Goal: Transaction & Acquisition: Purchase product/service

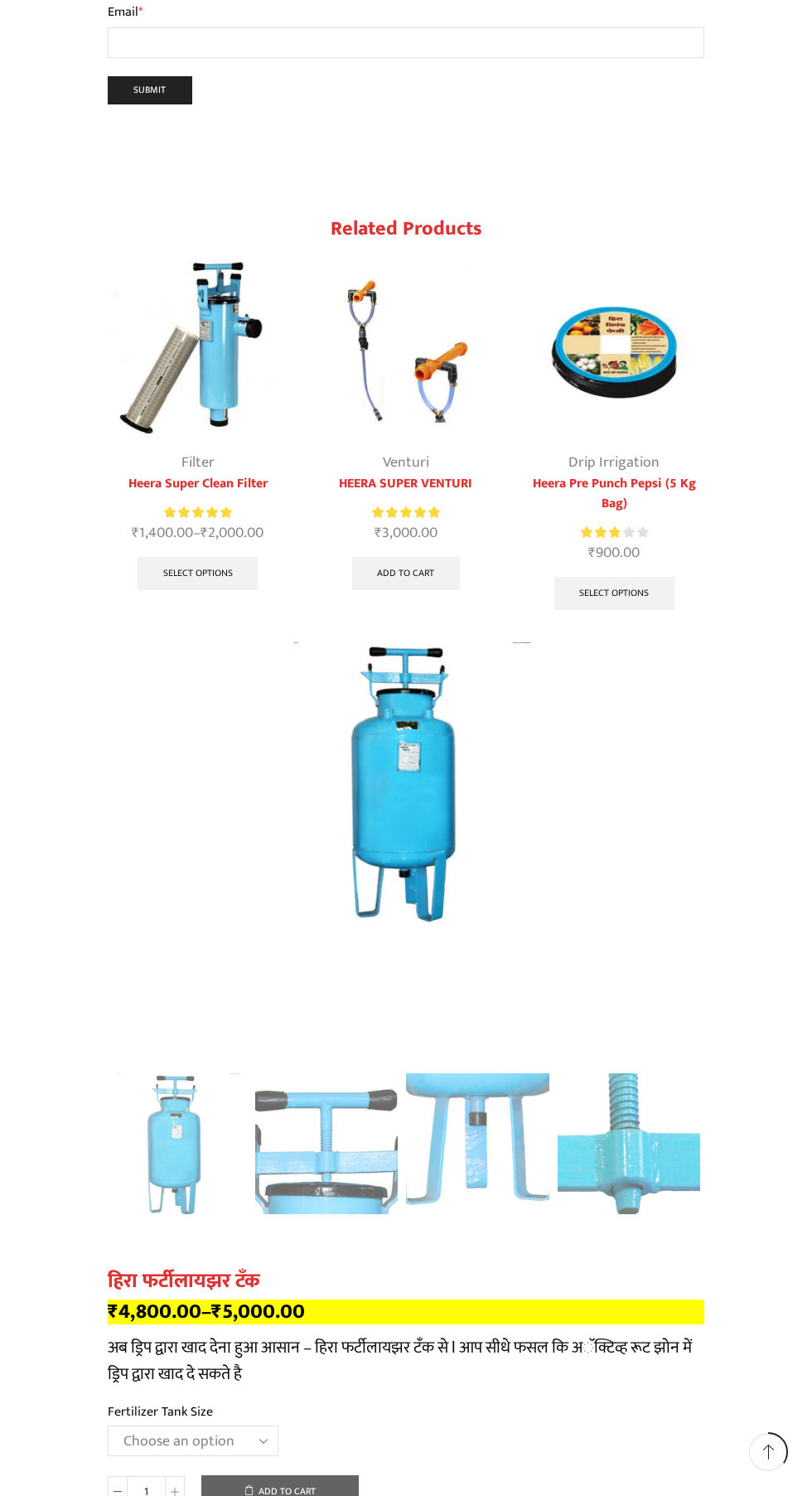
scroll to position [2505, 0]
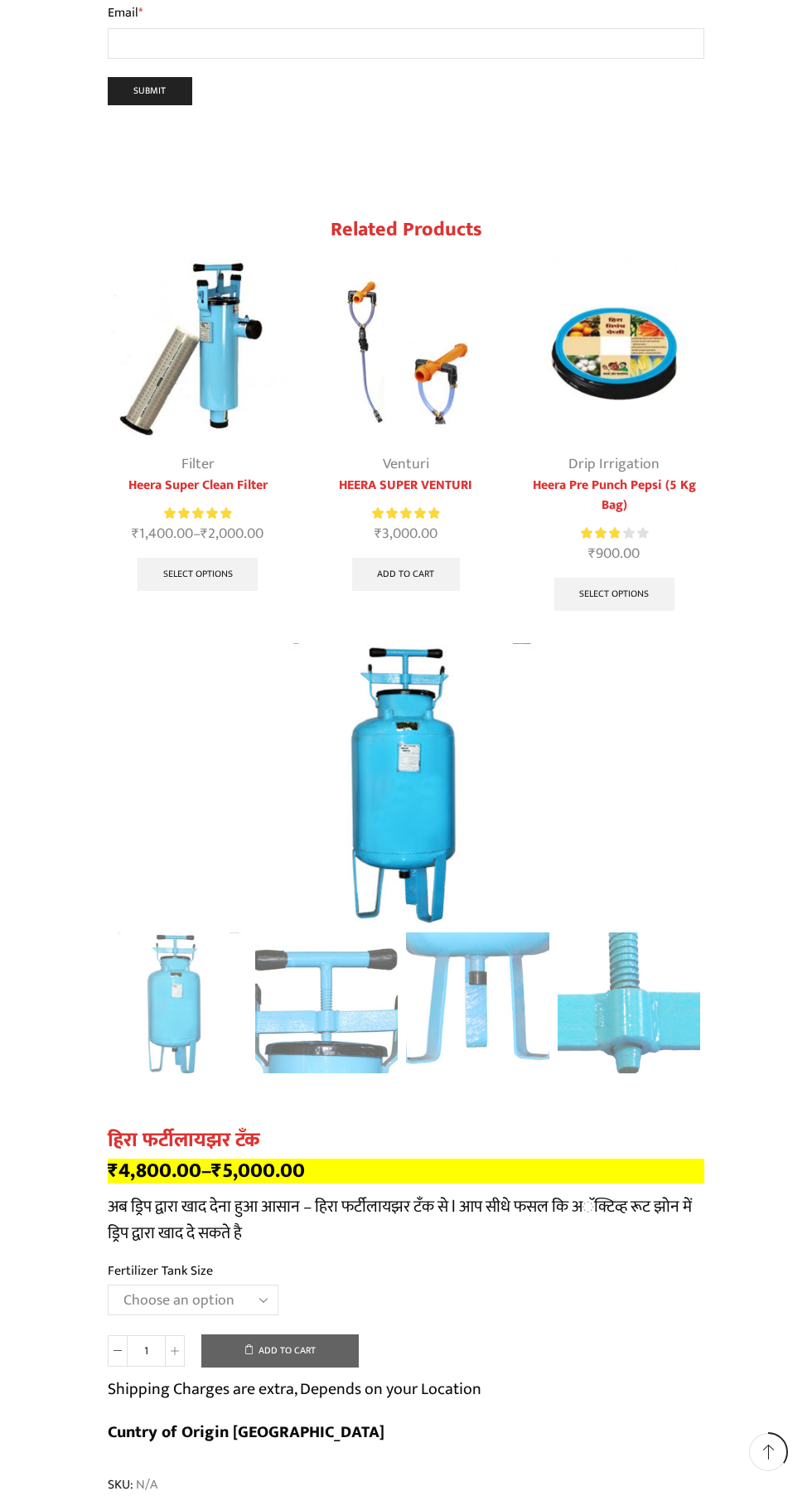
click at [214, 1285] on select "Choose an option 90 Litres 120 Litres" at bounding box center [193, 1300] width 171 height 31
select select "120 Litres"
click at [107, 1285] on select "Choose an option 90 Litres 120 Litres" at bounding box center [193, 1300] width 171 height 31
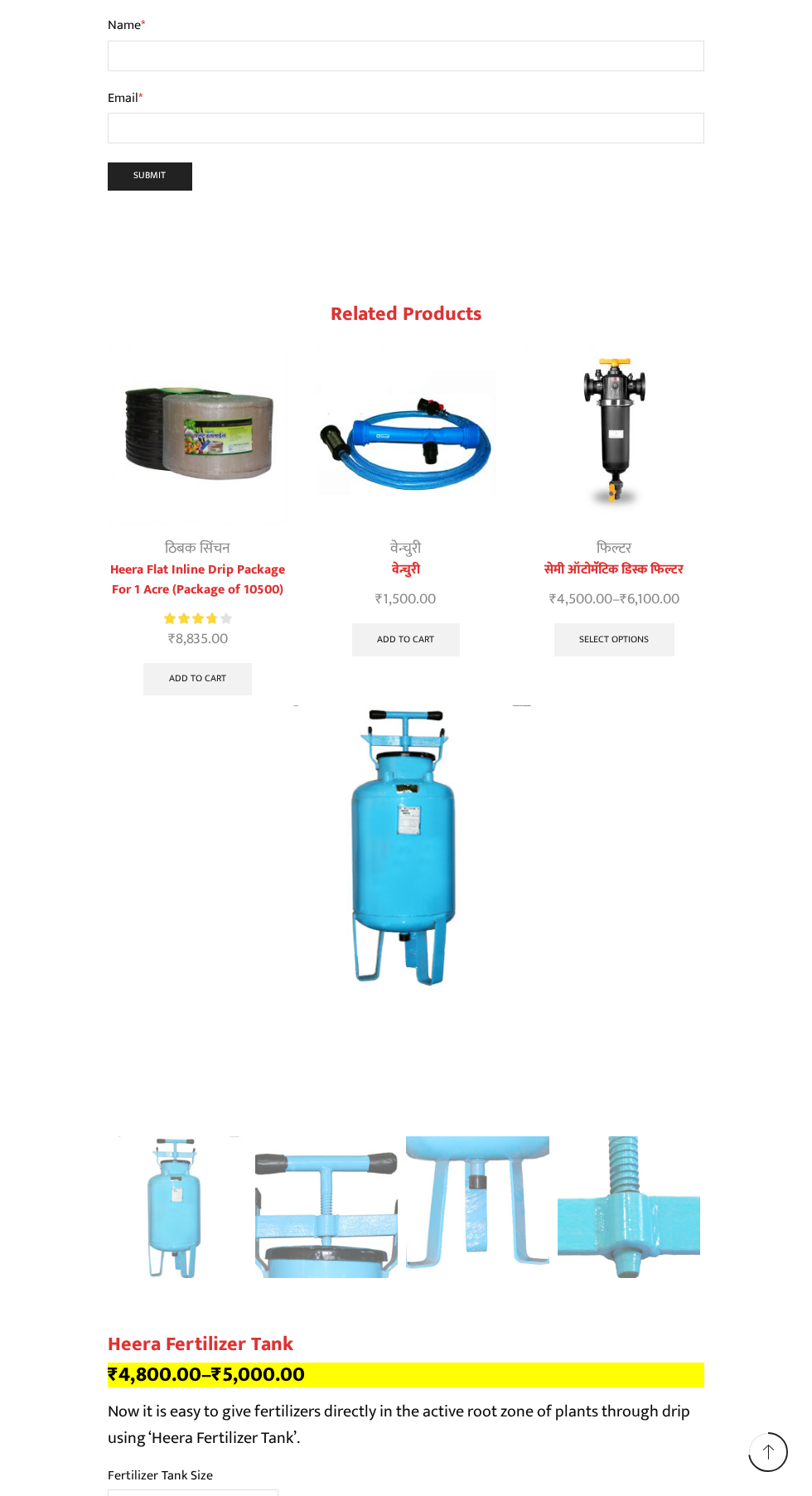
scroll to position [5169, 0]
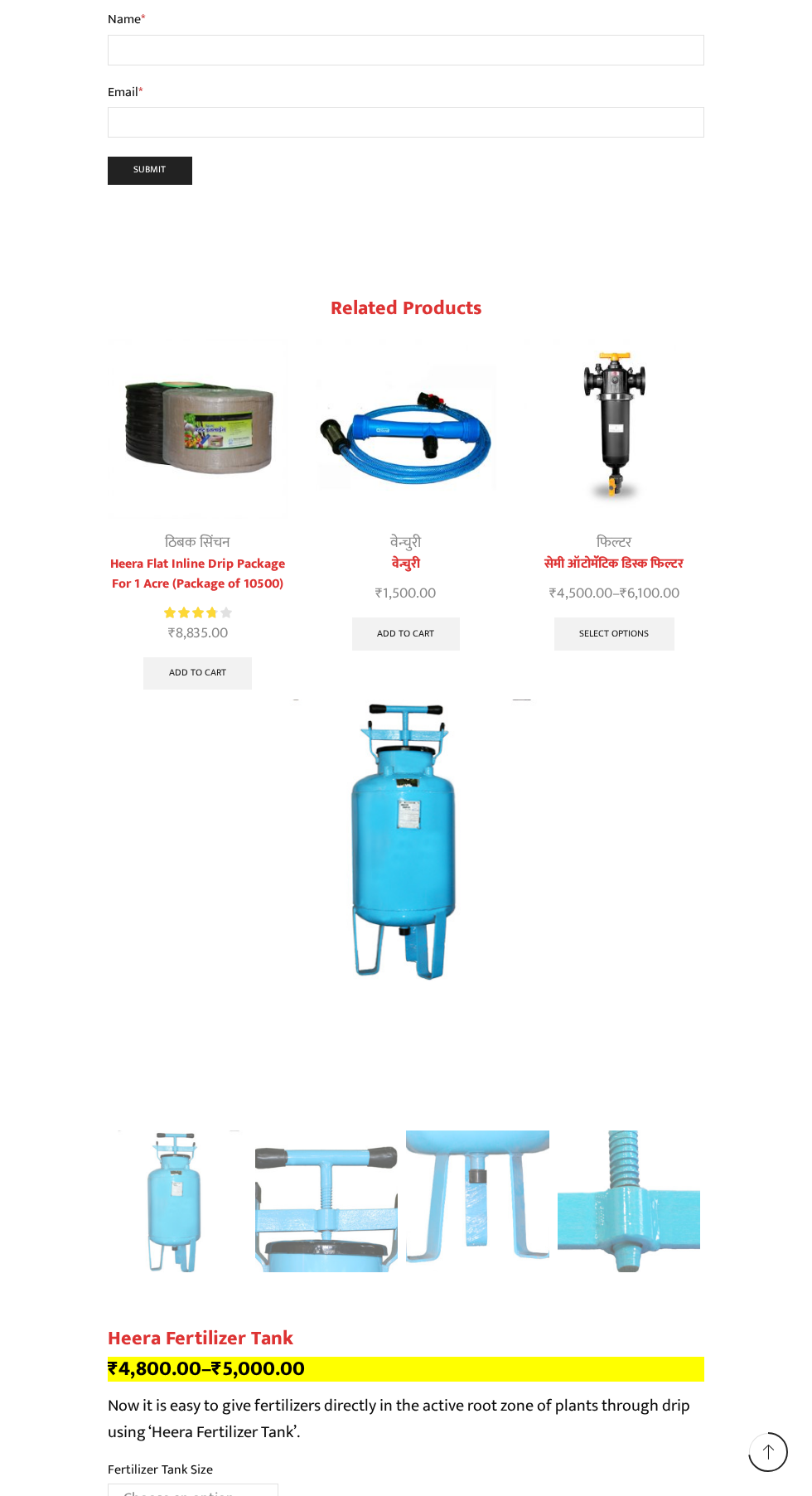
click at [362, 757] on img "1 / 5" at bounding box center [406, 840] width 423 height 281
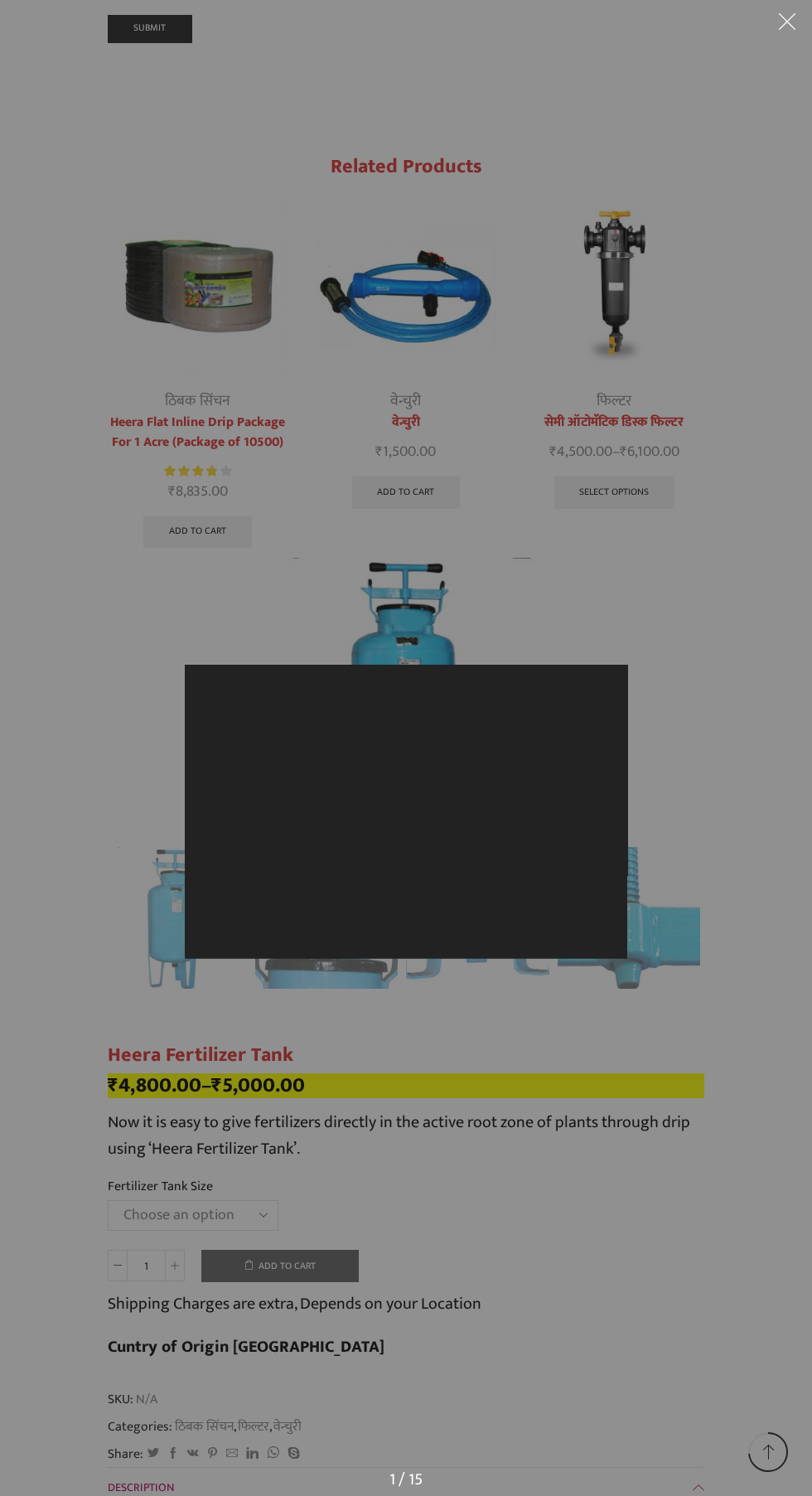
scroll to position [5027, 0]
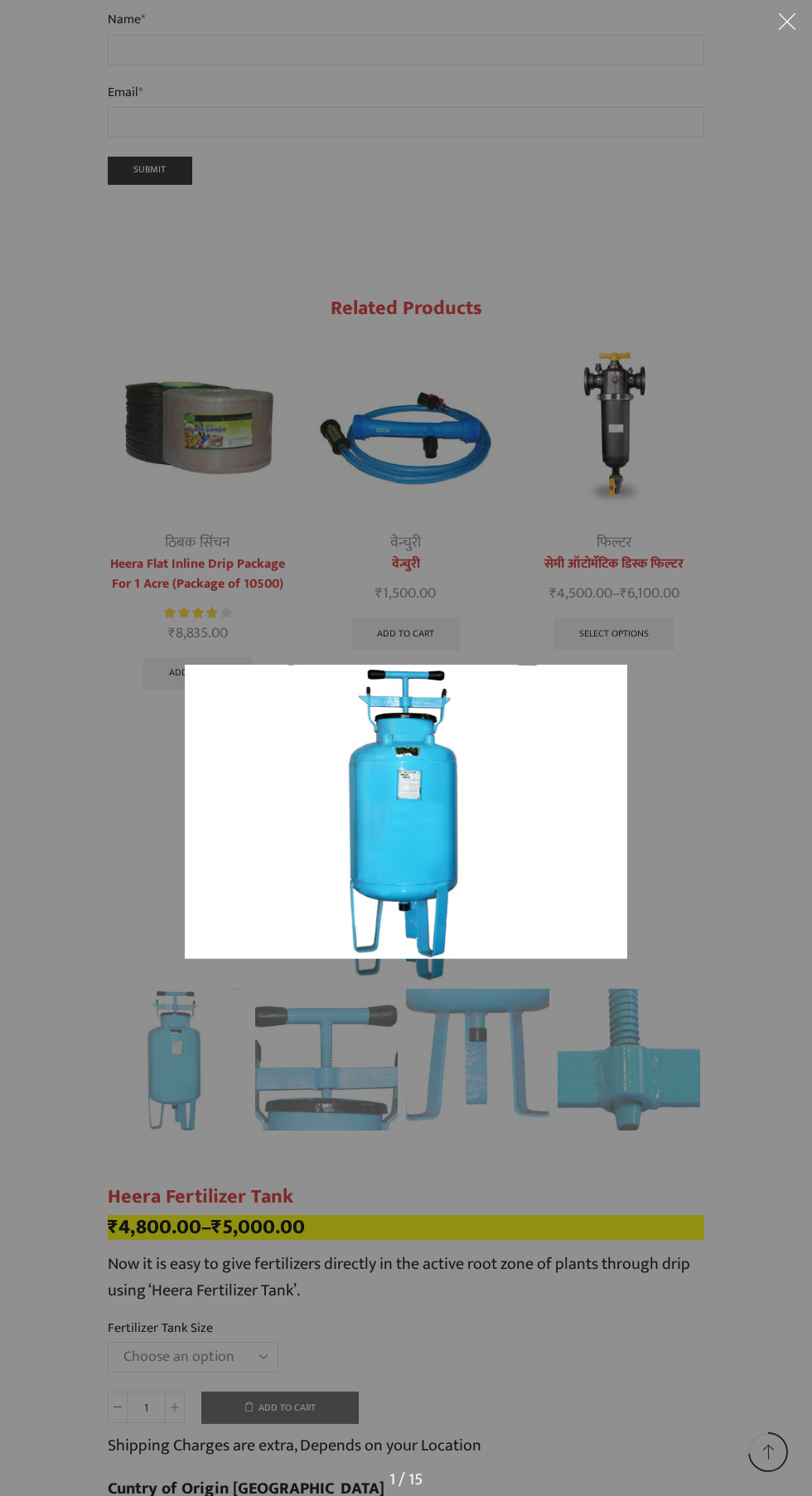
click at [765, 720] on div at bounding box center [406, 748] width 812 height 1496
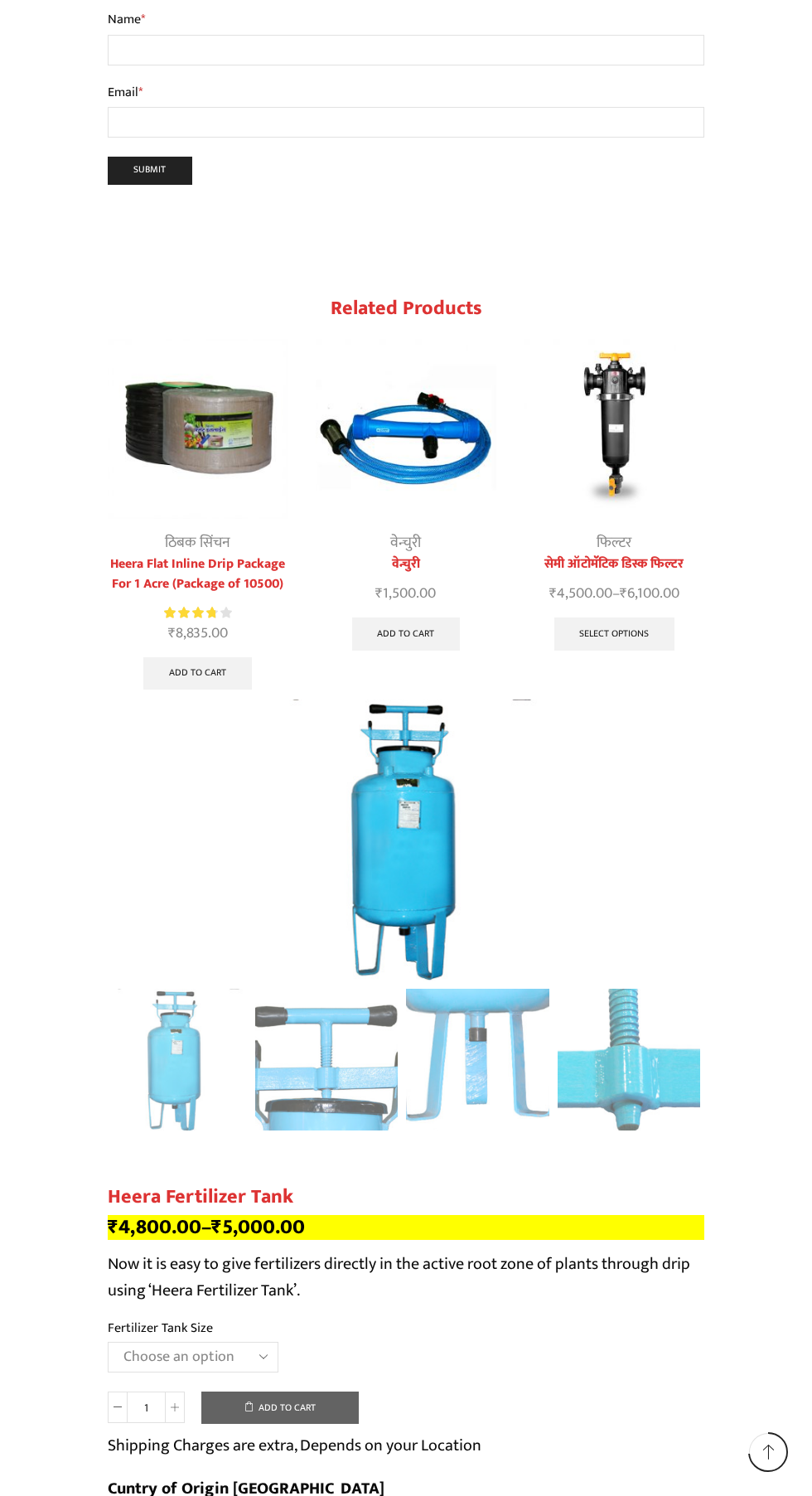
click at [212, 1342] on select "Choose an option 90 Litres 120 Litres" at bounding box center [193, 1357] width 171 height 31
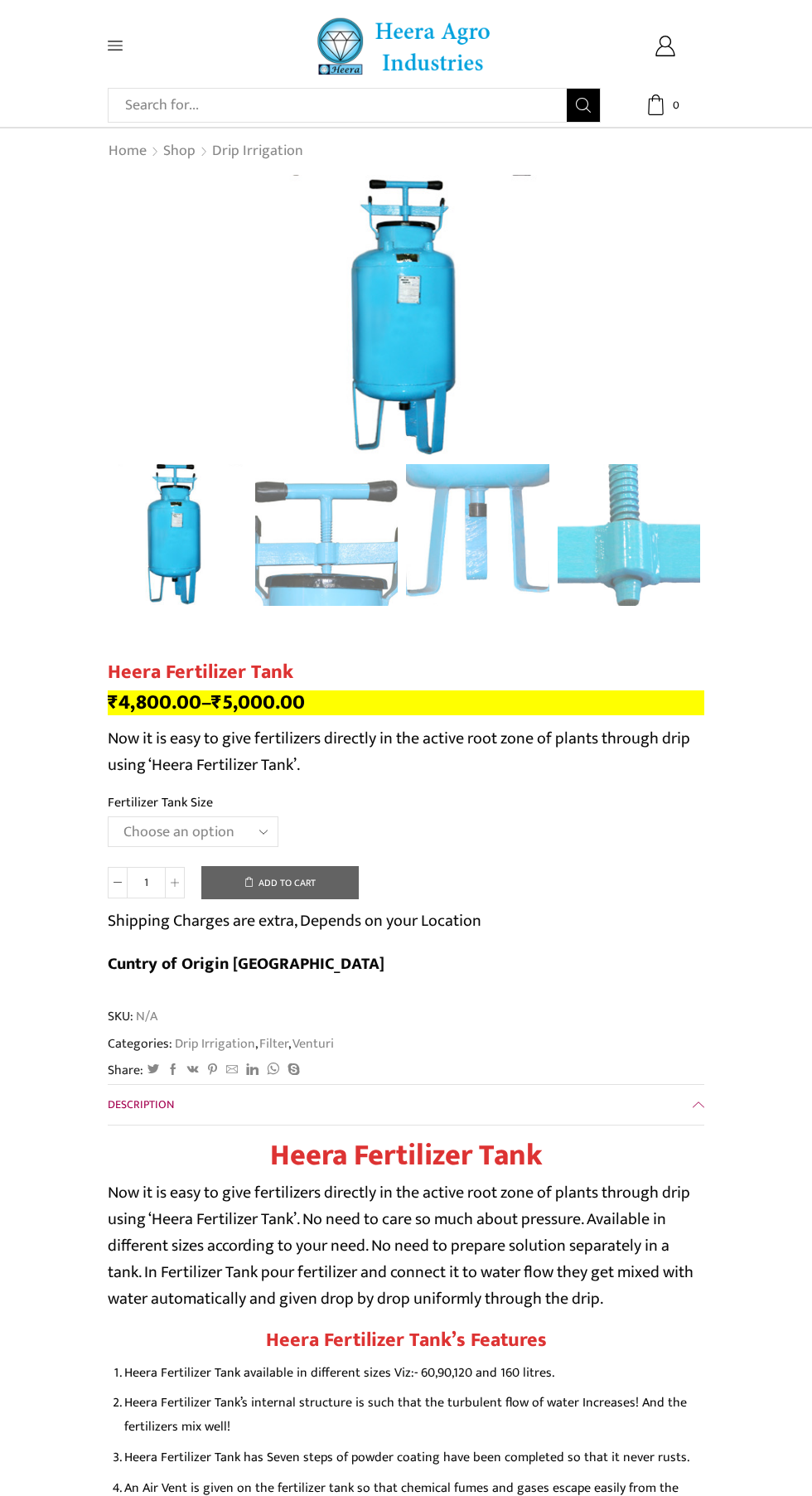
click at [80, 23] on div "Search input Search Home Raingun Heera Rain Gun (1.25″) Raingun (1.50″) Heera R…" at bounding box center [406, 42] width 812 height 84
click at [115, 44] on icon at bounding box center [115, 45] width 15 height 15
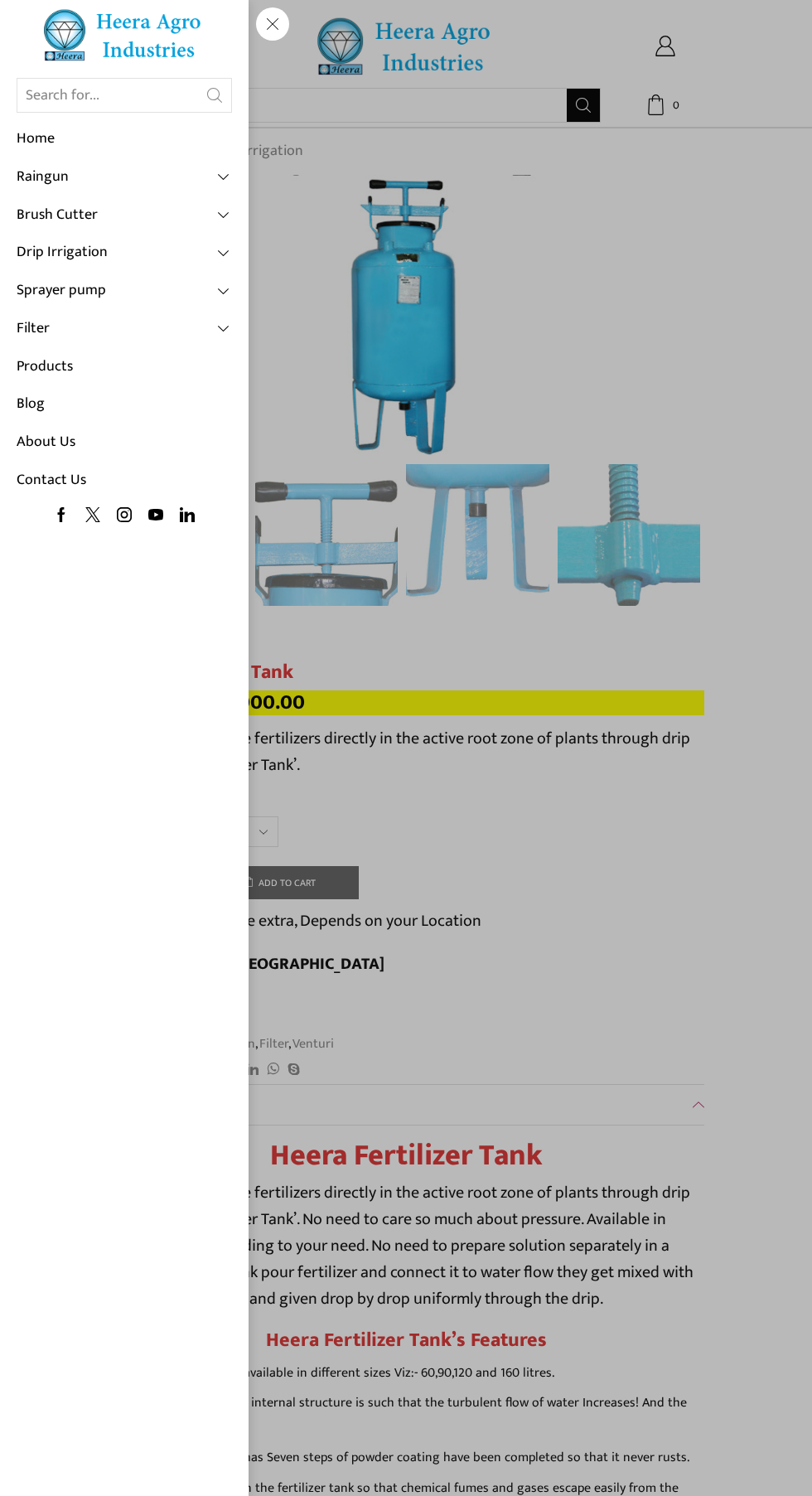
click at [147, 249] on link "Drip Irrigation" at bounding box center [124, 252] width 216 height 38
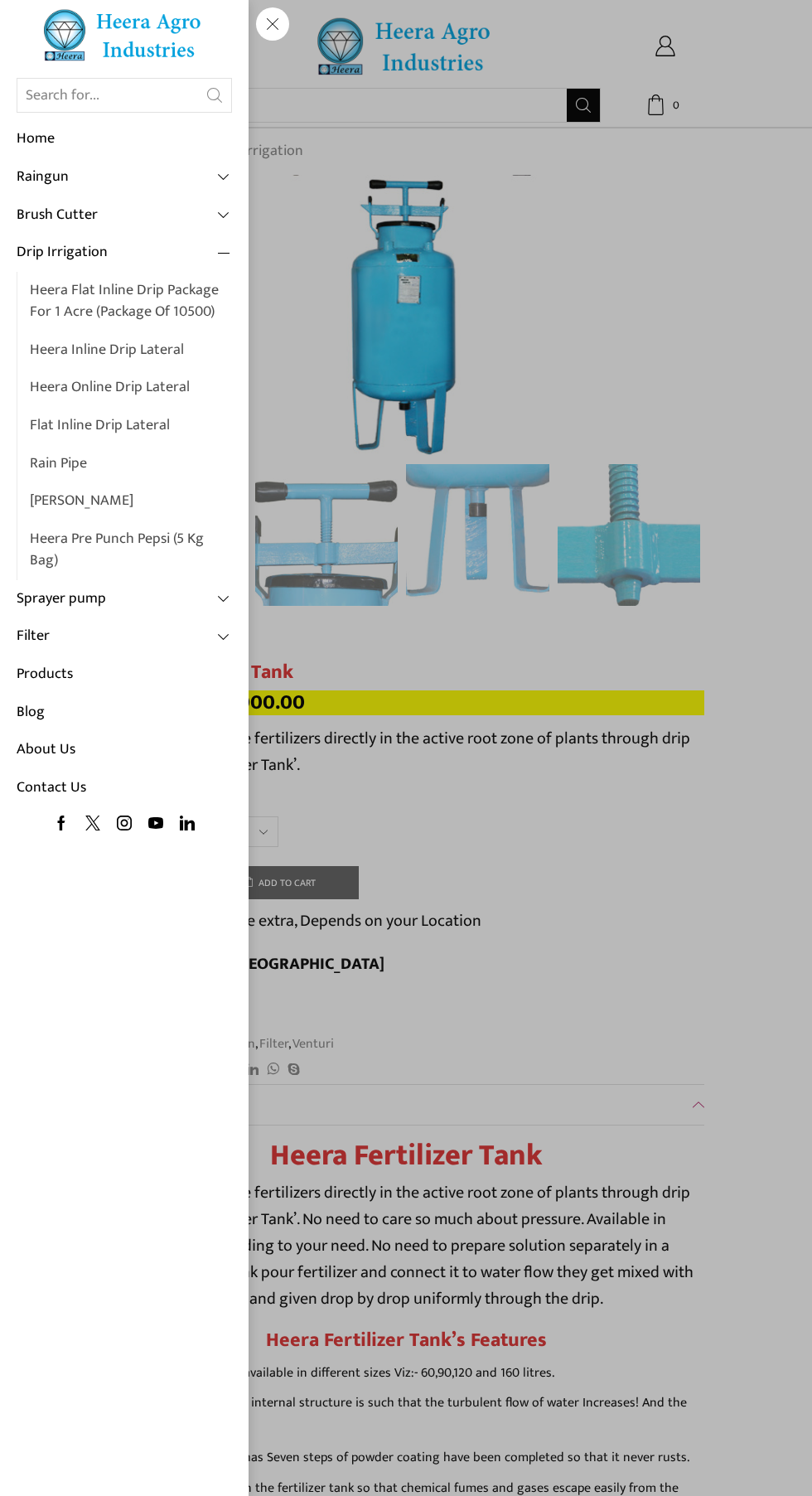
click at [137, 290] on link "Heera Flat Inline Drip Package For 1 Acre (Package of 10500)" at bounding box center [131, 301] width 203 height 59
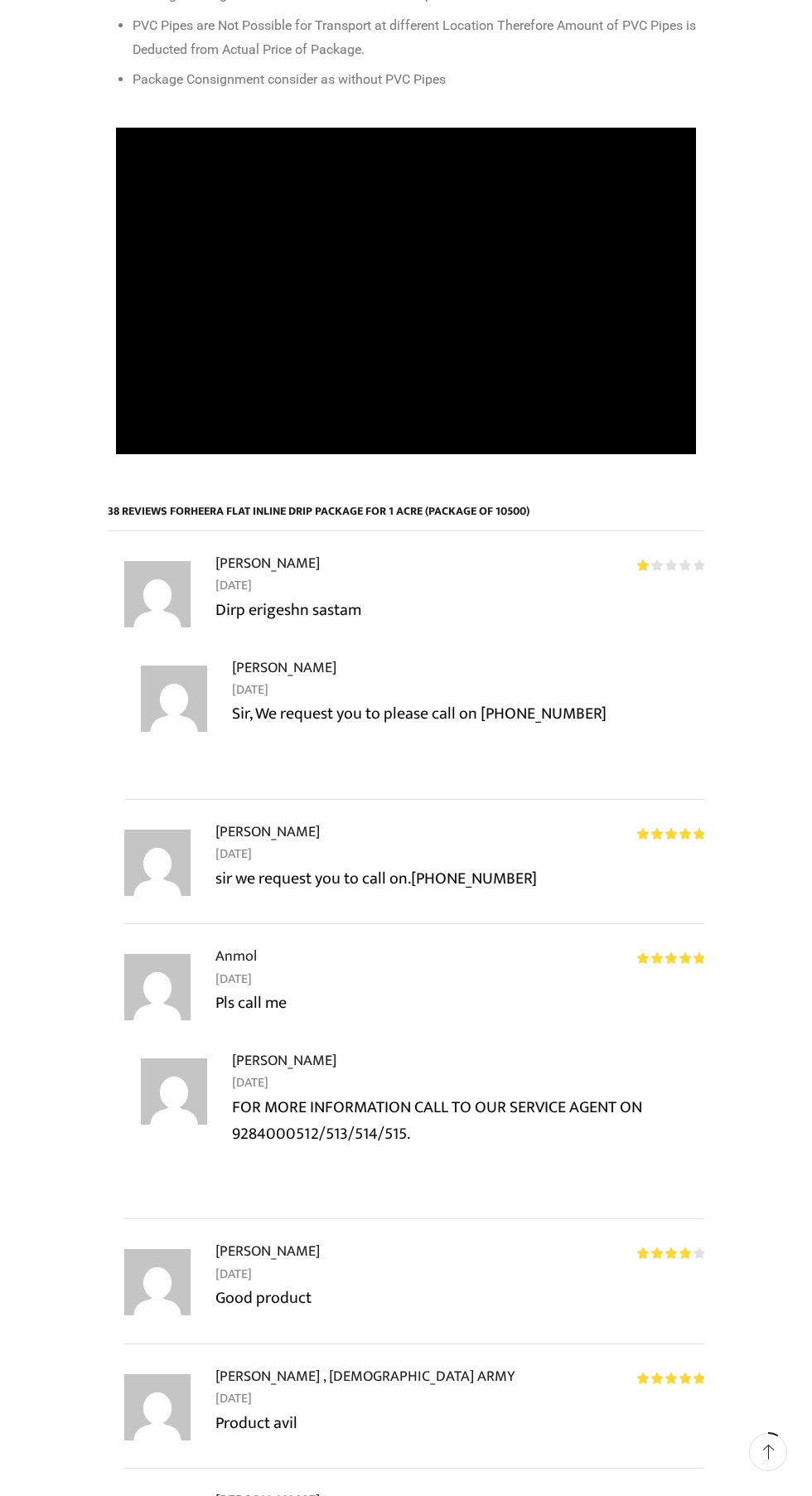
scroll to position [1571, 0]
